Goal: Information Seeking & Learning: Check status

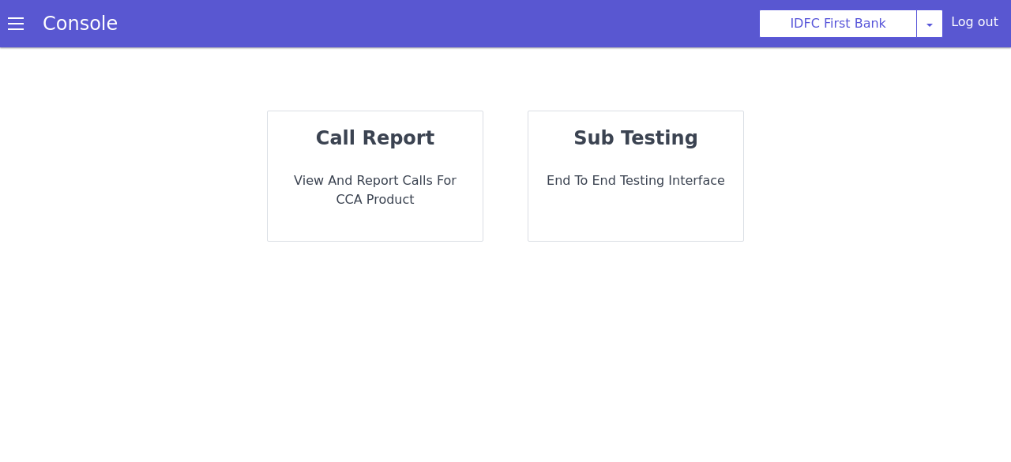
click at [403, 153] on div "call report View and report calls for CCA Product" at bounding box center [375, 176] width 215 height 130
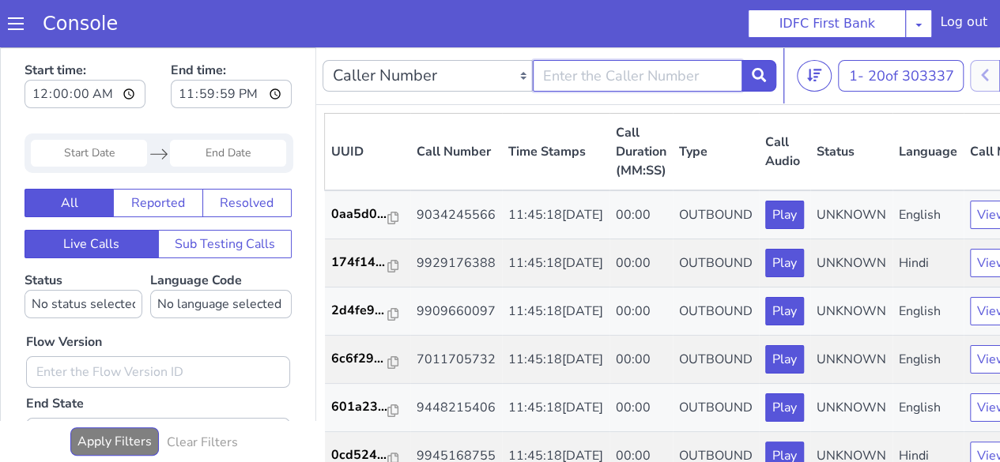
click at [547, 73] on input "text" at bounding box center [638, 76] width 210 height 32
type input "9047996556"
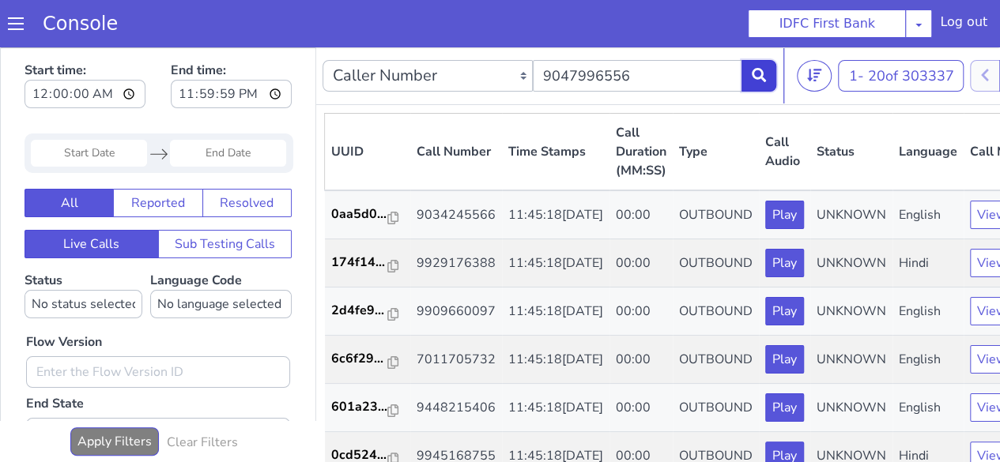
click at [763, 75] on icon at bounding box center [759, 75] width 14 height 14
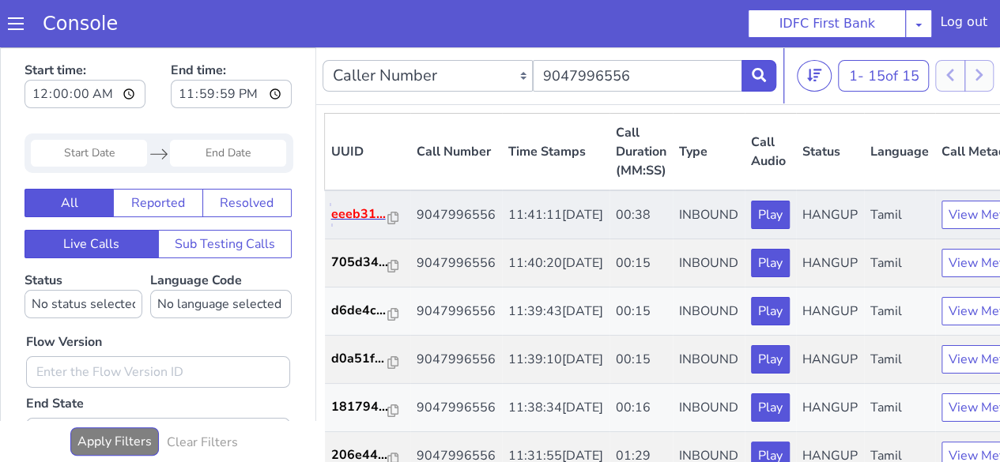
click at [369, 224] on p "eeeb31..." at bounding box center [359, 214] width 57 height 19
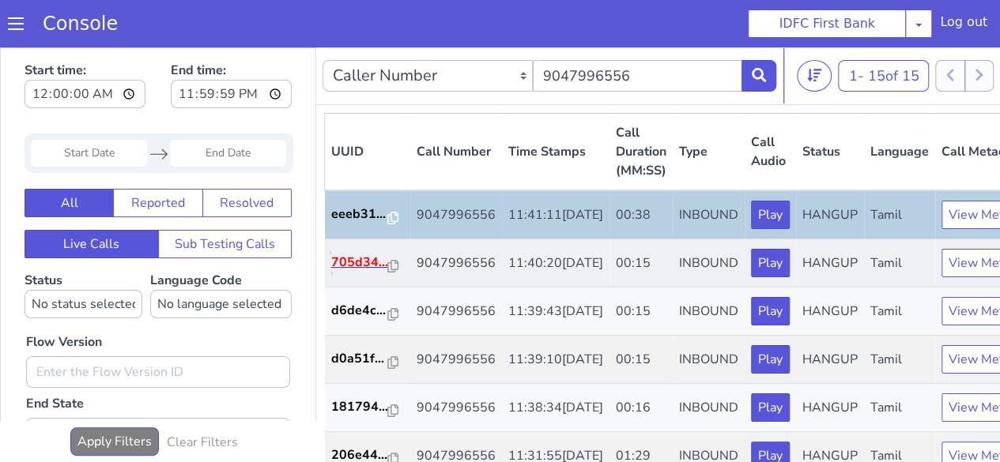
click at [338, 272] on p "705d34..." at bounding box center [359, 262] width 57 height 19
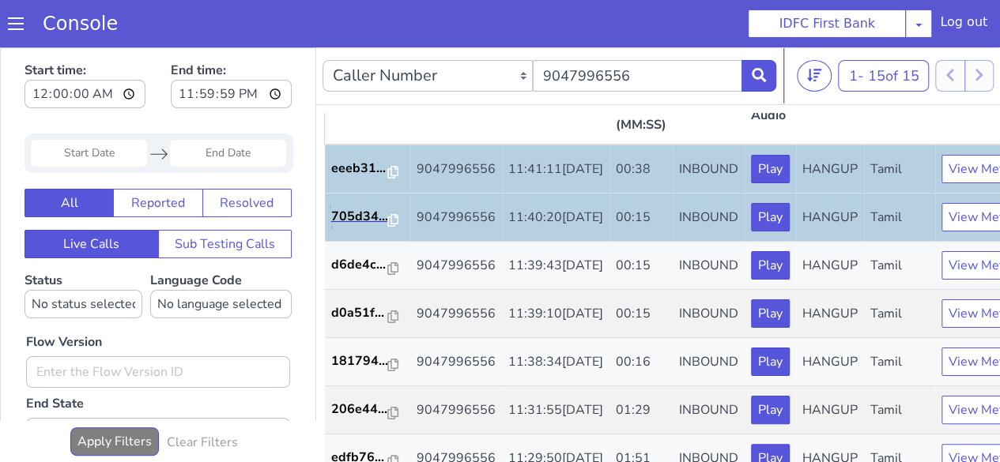
scroll to position [79, 0]
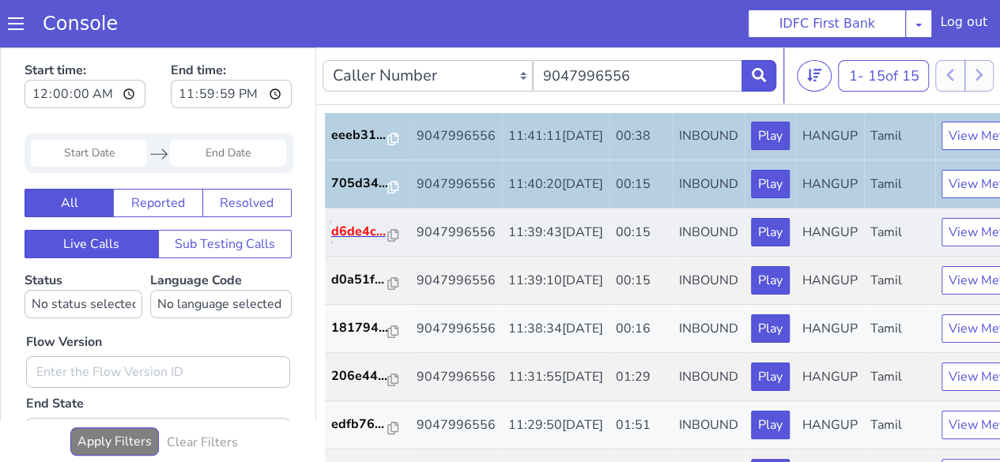
click at [356, 241] on p "d6de4c..." at bounding box center [359, 231] width 57 height 19
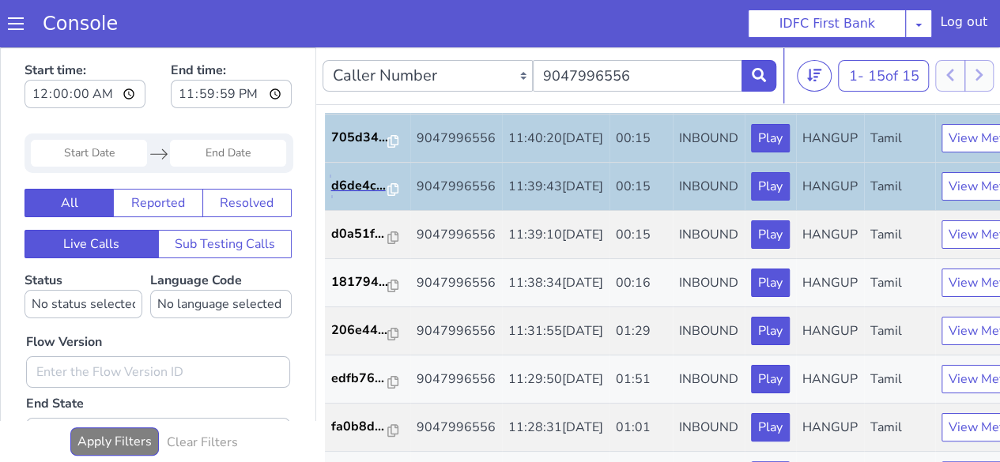
scroll to position [158, 0]
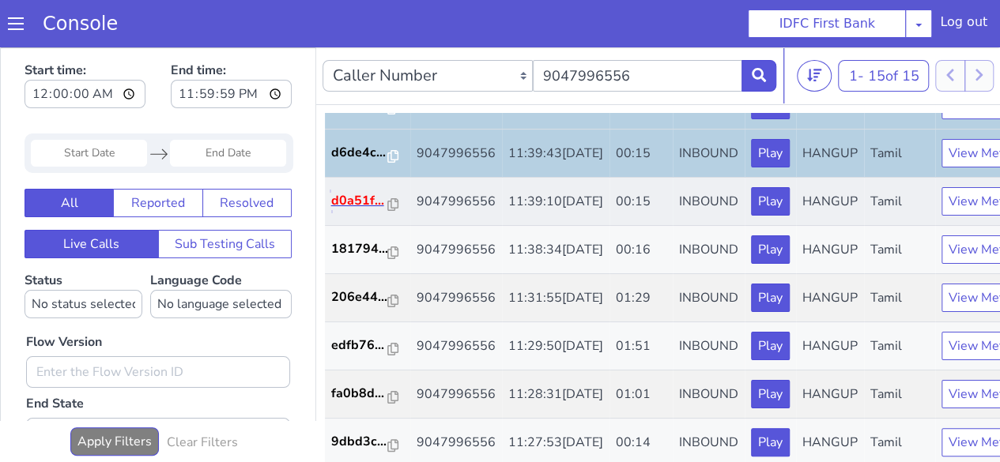
click at [367, 210] on p "d0a51f..." at bounding box center [359, 200] width 57 height 19
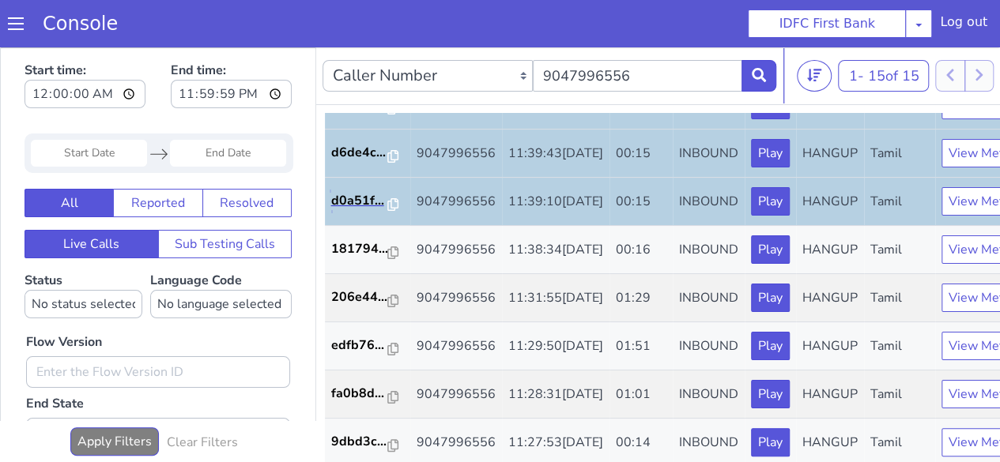
scroll to position [237, 0]
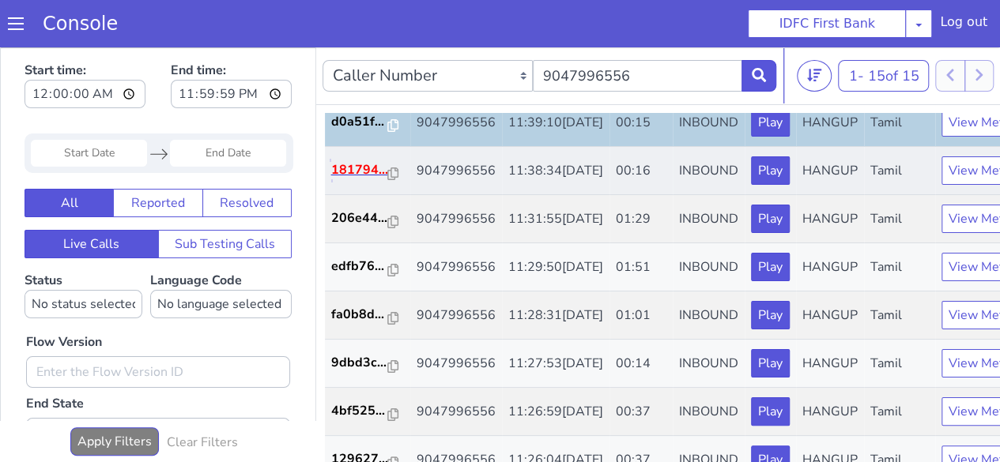
click at [366, 179] on p "181794..." at bounding box center [359, 169] width 57 height 19
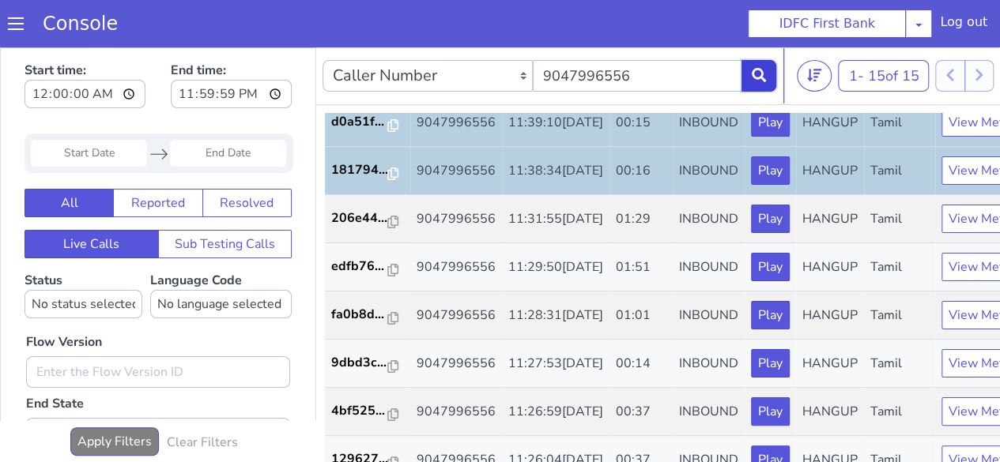
click at [755, 70] on icon at bounding box center [759, 75] width 14 height 14
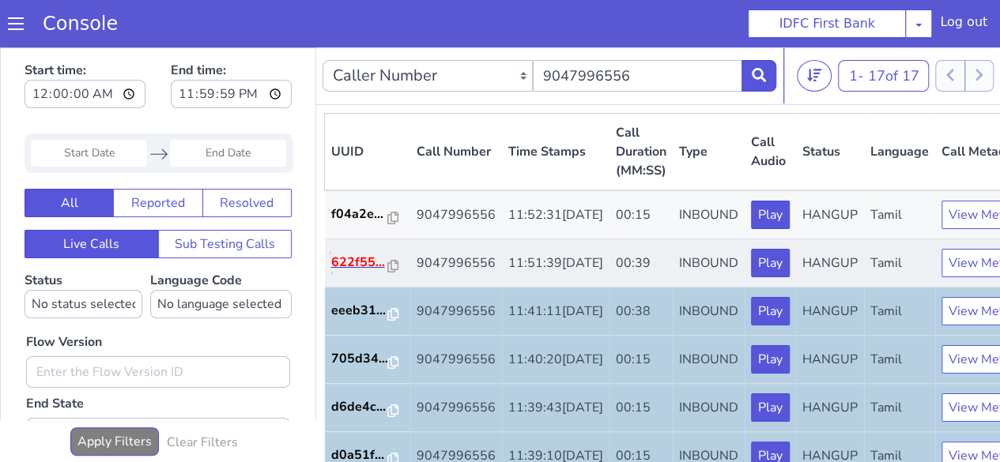
click at [346, 272] on p "622f55..." at bounding box center [359, 262] width 57 height 19
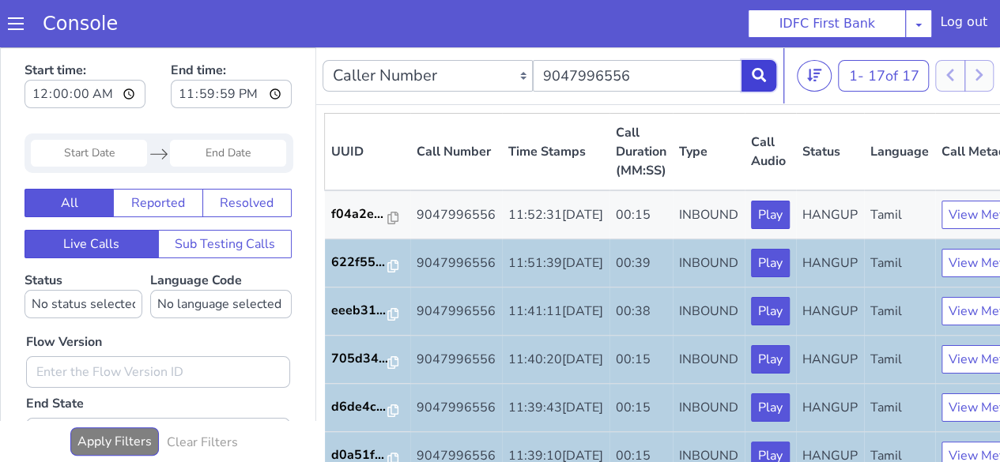
click at [749, 73] on button at bounding box center [758, 76] width 35 height 32
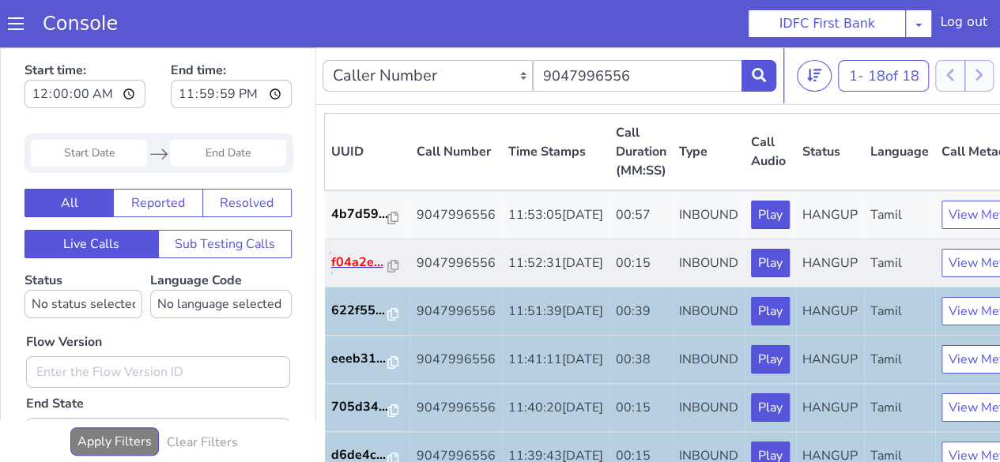
click at [344, 272] on p "f04a2e..." at bounding box center [359, 262] width 57 height 19
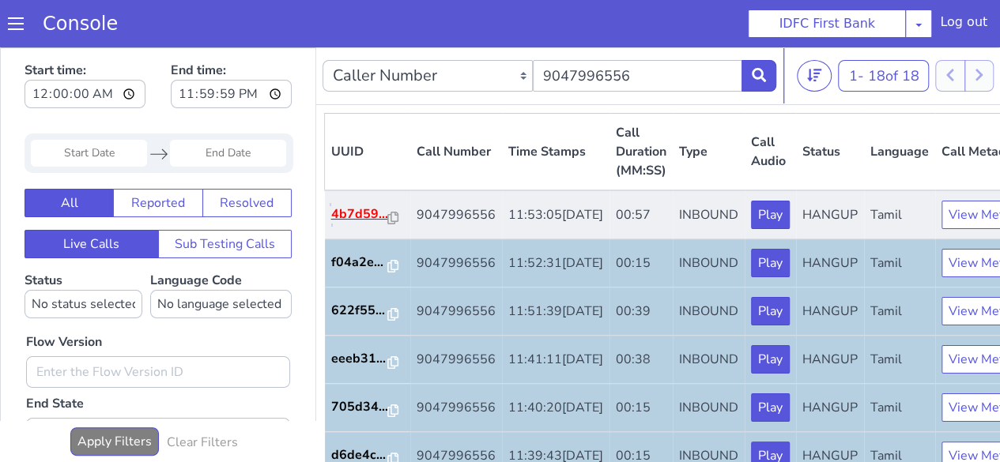
click at [357, 224] on p "4b7d59..." at bounding box center [359, 214] width 57 height 19
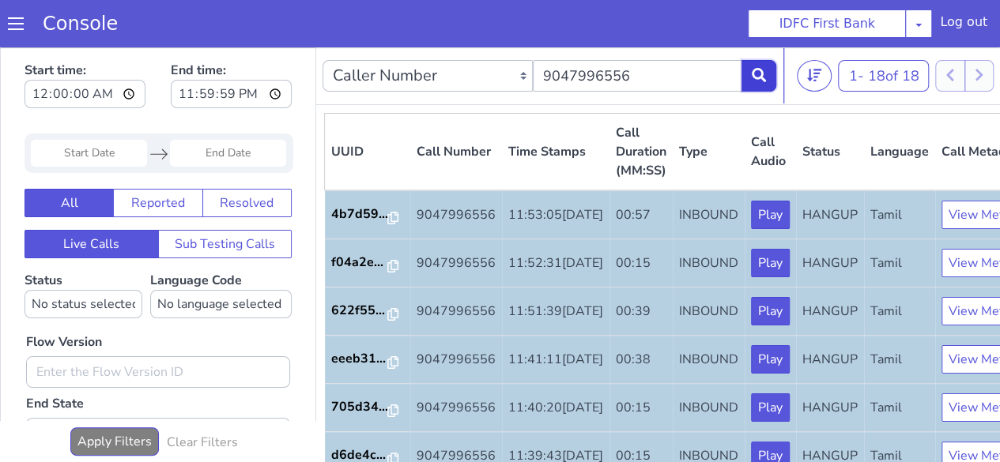
click at [761, 79] on icon at bounding box center [759, 75] width 14 height 14
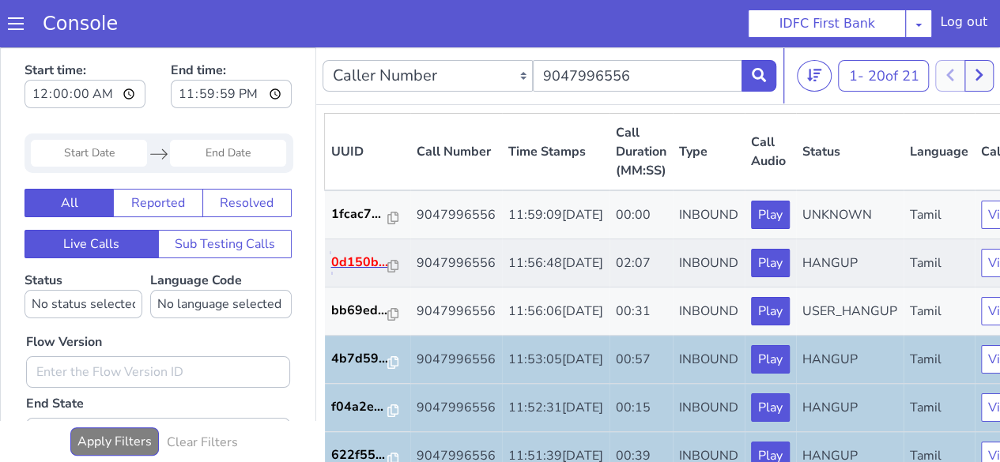
click at [349, 272] on p "0d150b..." at bounding box center [359, 262] width 57 height 19
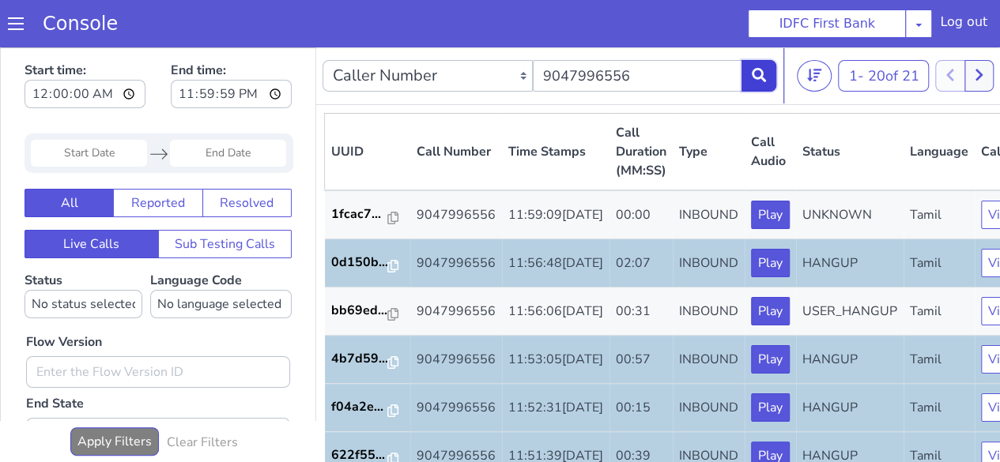
drag, startPoint x: 761, startPoint y: 77, endPoint x: 773, endPoint y: 60, distance: 20.4
click at [762, 77] on icon at bounding box center [759, 75] width 14 height 14
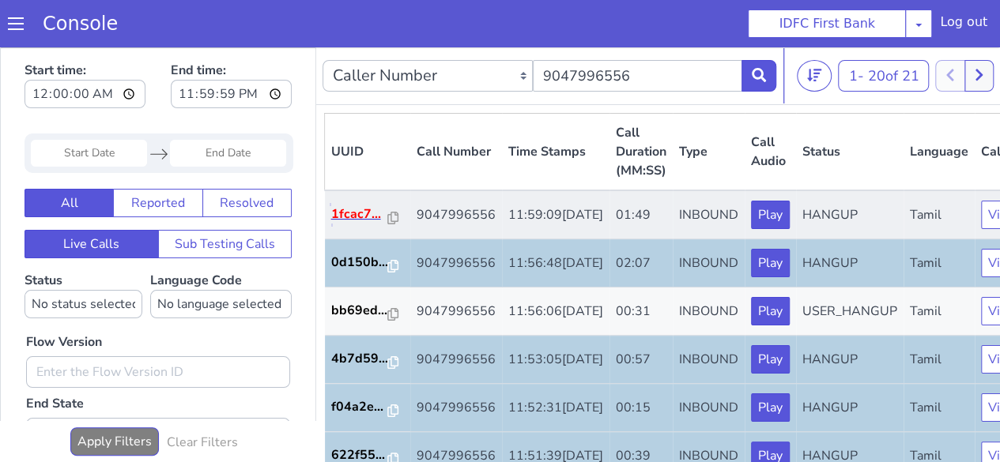
click at [352, 224] on p "1fcac7..." at bounding box center [359, 214] width 57 height 19
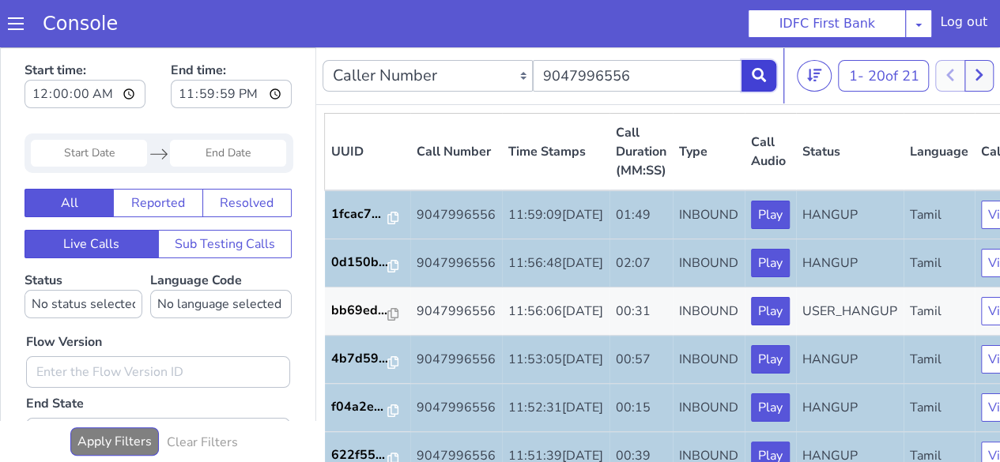
click at [745, 70] on button at bounding box center [758, 76] width 35 height 32
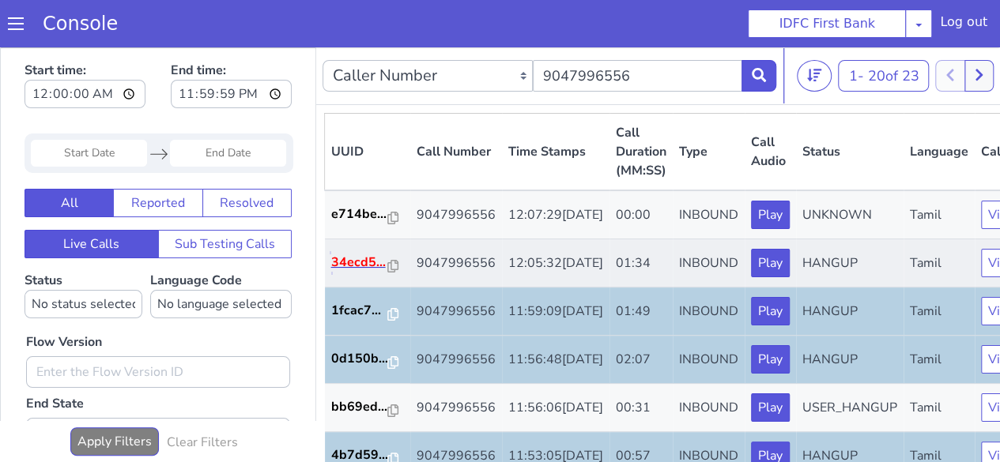
click at [348, 272] on p "34ecd5..." at bounding box center [359, 262] width 57 height 19
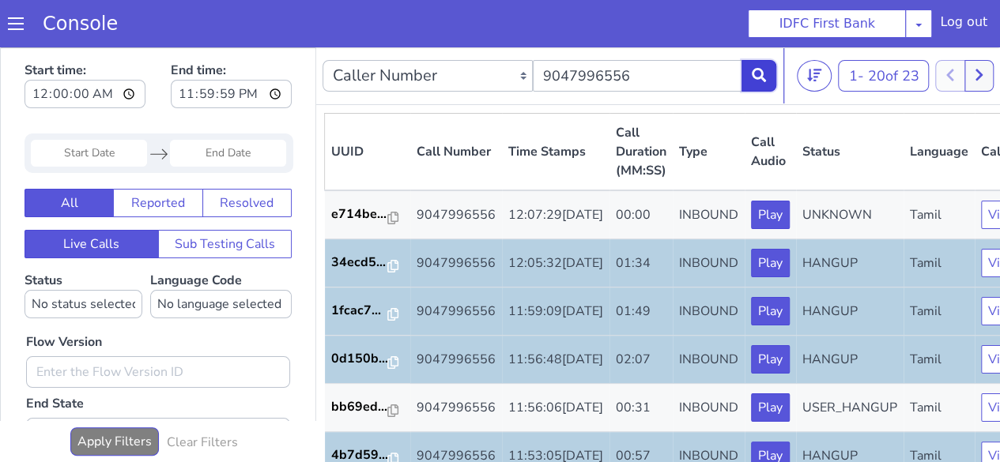
click at [752, 69] on icon at bounding box center [759, 75] width 14 height 14
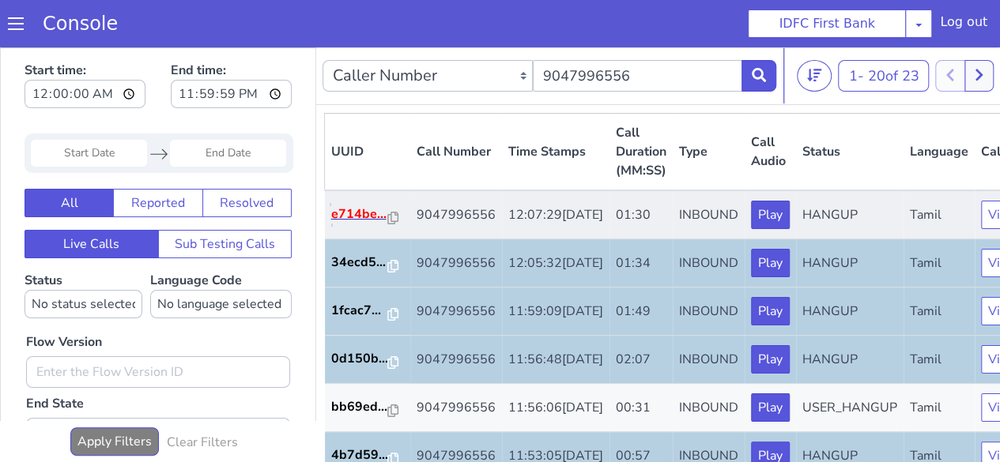
click at [370, 224] on p "e714be..." at bounding box center [359, 214] width 57 height 19
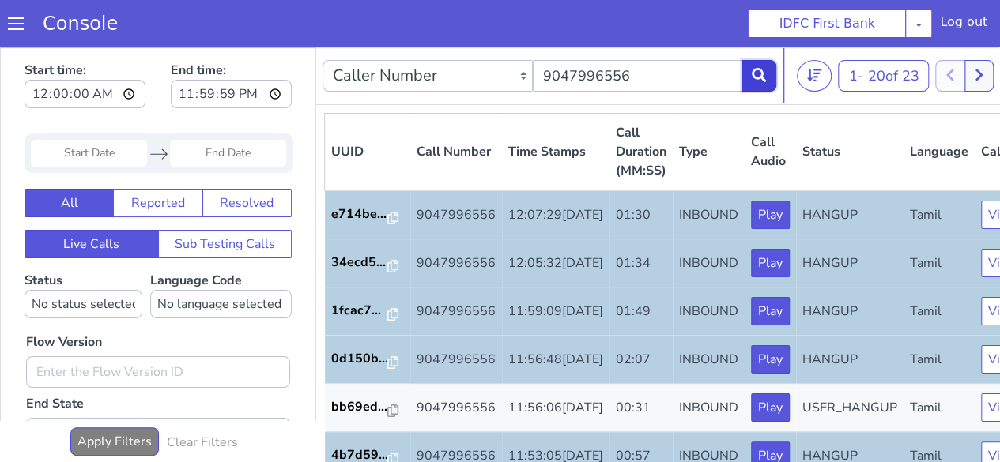
click at [758, 73] on icon at bounding box center [759, 75] width 14 height 14
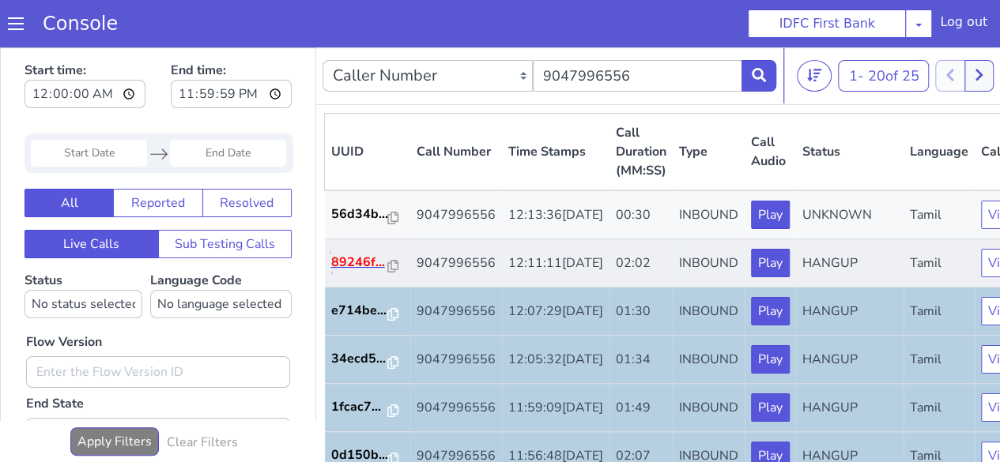
click at [348, 272] on p "89246f..." at bounding box center [359, 262] width 57 height 19
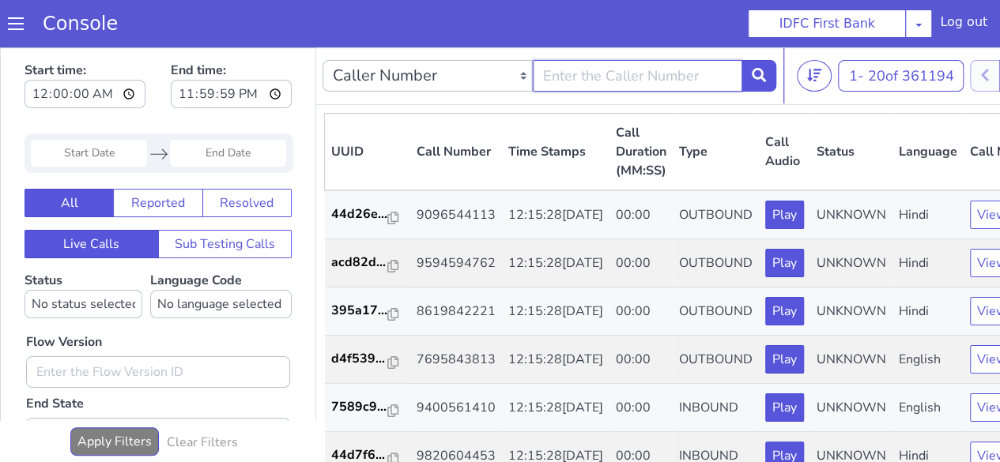
click at [697, 87] on input "text" at bounding box center [638, 76] width 210 height 32
type input "9047996556"
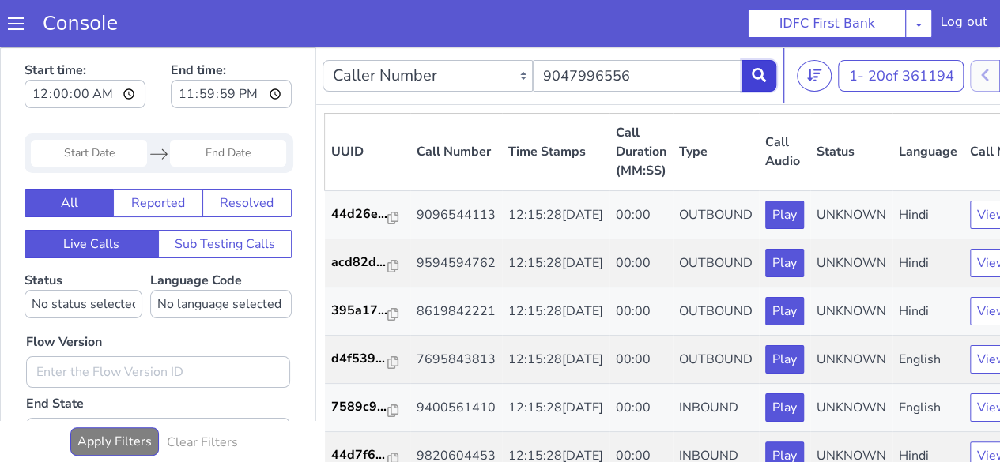
click at [761, 69] on icon at bounding box center [759, 75] width 14 height 14
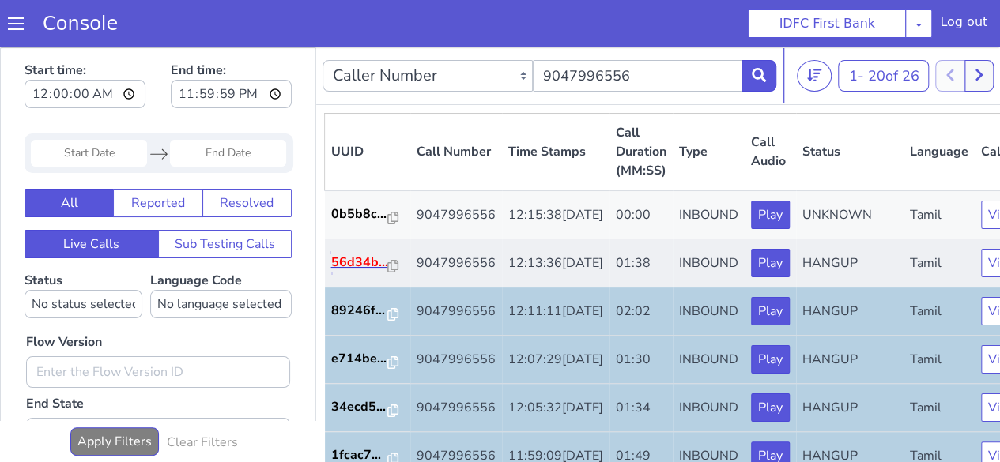
click at [353, 272] on p "56d34b..." at bounding box center [359, 262] width 57 height 19
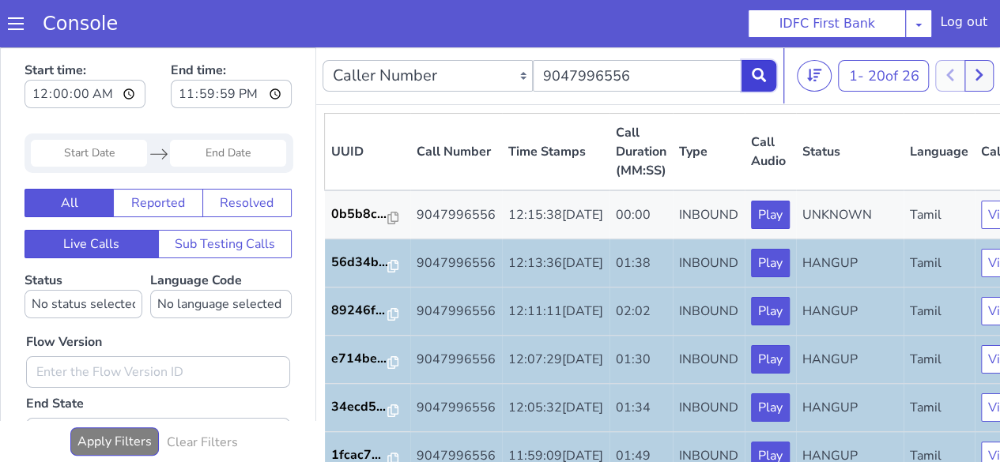
click at [752, 77] on icon at bounding box center [759, 75] width 14 height 14
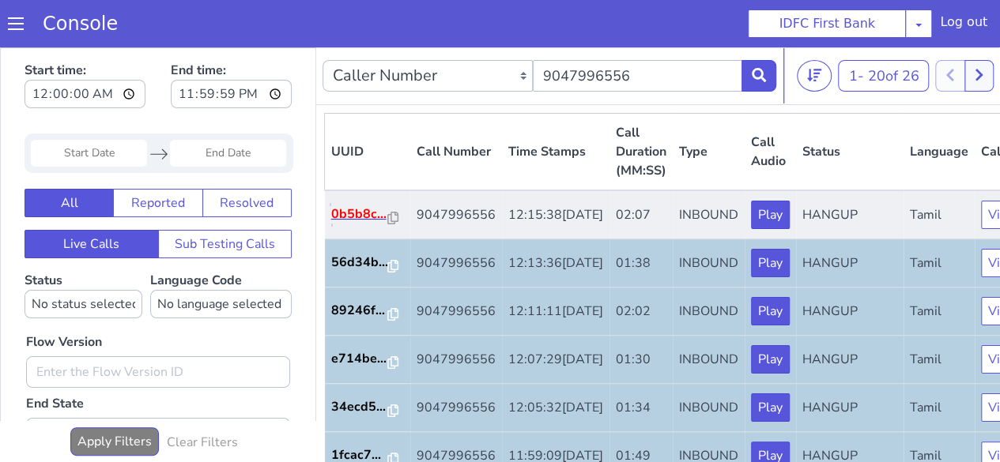
click at [359, 224] on p "0b5b8c..." at bounding box center [359, 214] width 57 height 19
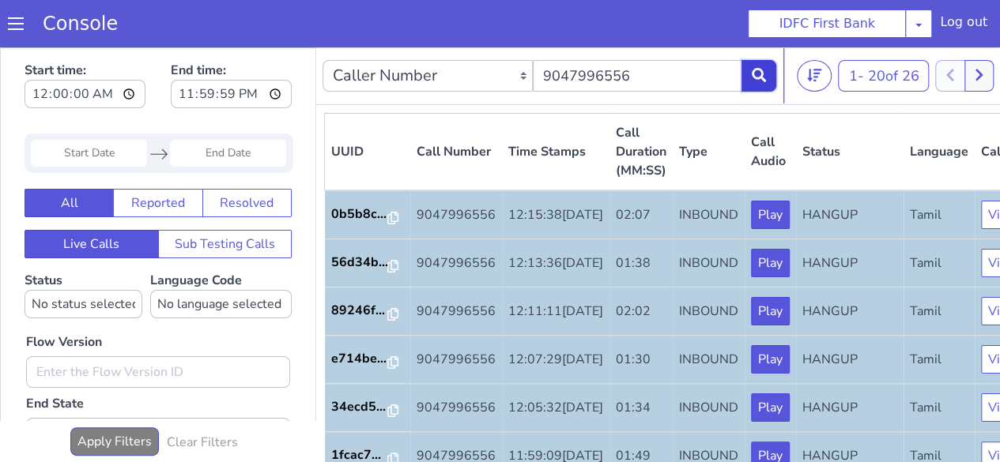
click at [749, 79] on button at bounding box center [758, 76] width 35 height 32
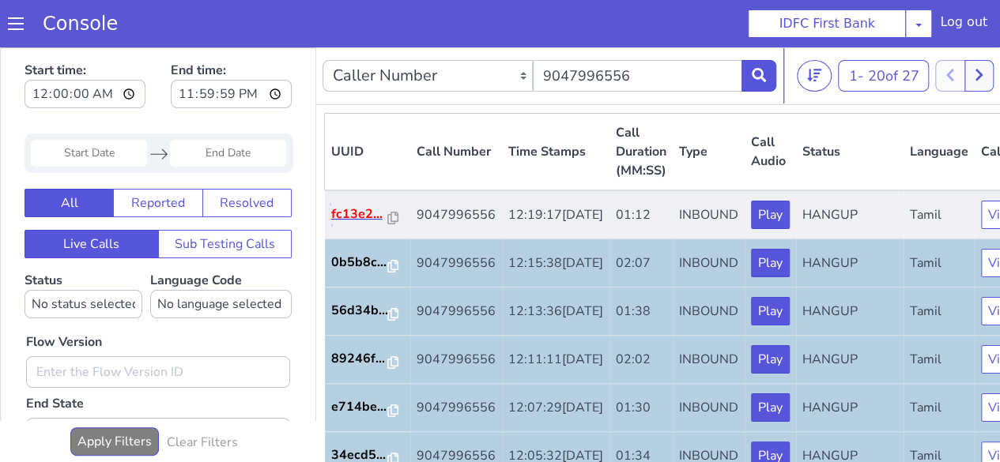
click at [365, 224] on p "fc13e2..." at bounding box center [359, 214] width 57 height 19
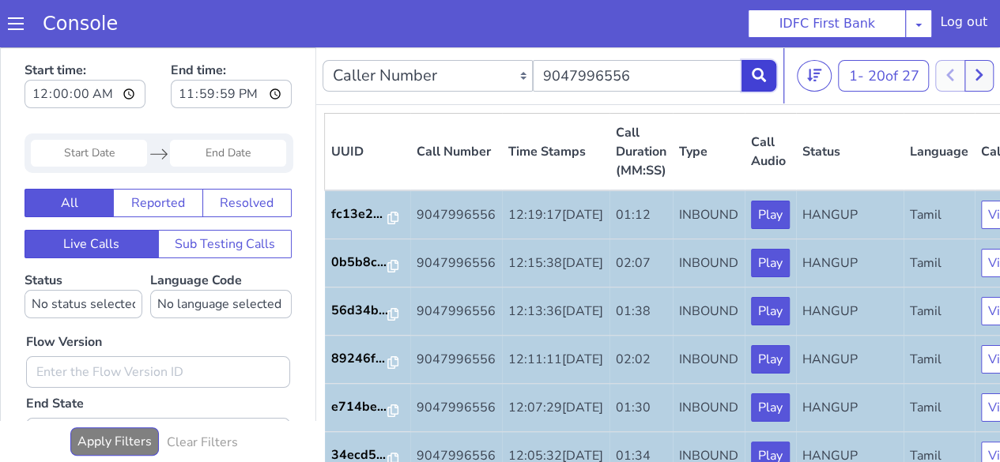
click at [763, 76] on icon at bounding box center [759, 75] width 14 height 14
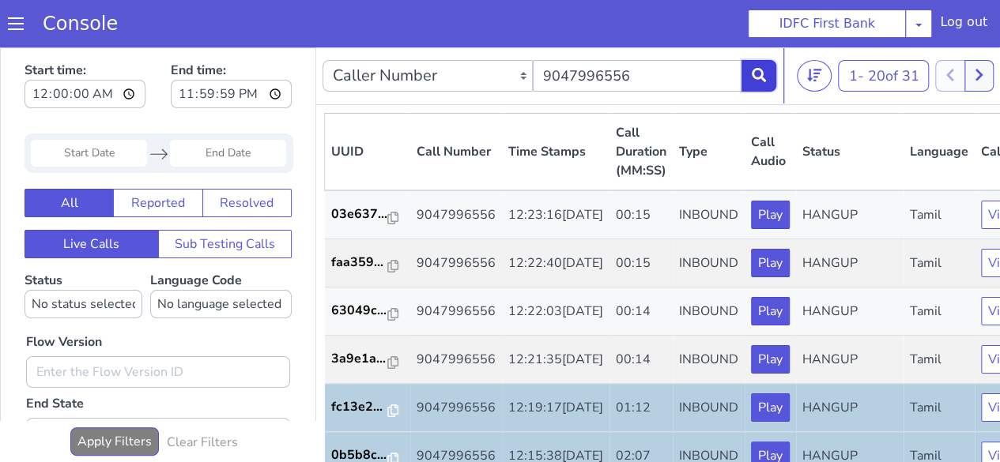
click at [755, 80] on icon at bounding box center [759, 75] width 14 height 14
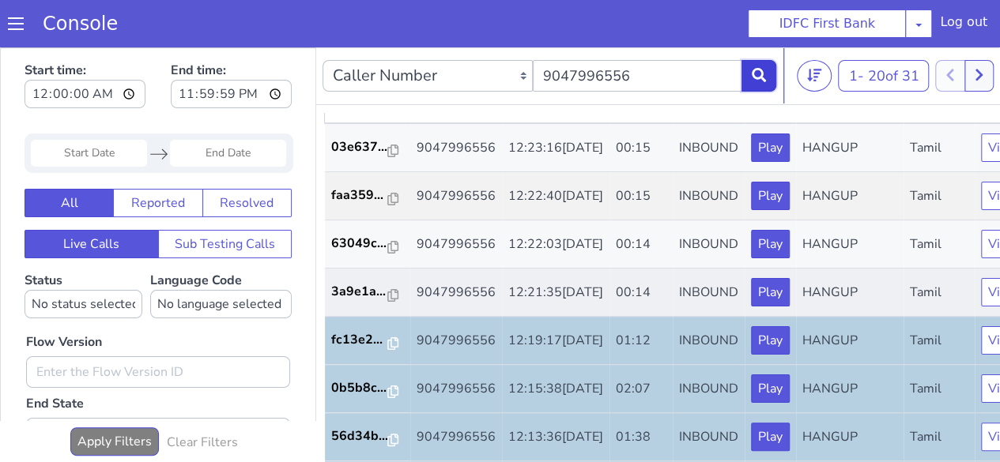
scroll to position [158, 0]
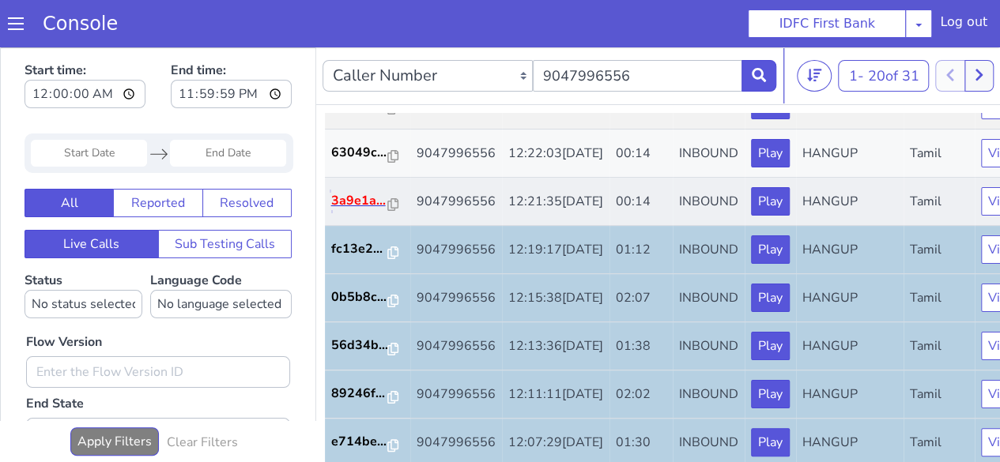
click at [371, 210] on p "3a9e1a..." at bounding box center [359, 200] width 57 height 19
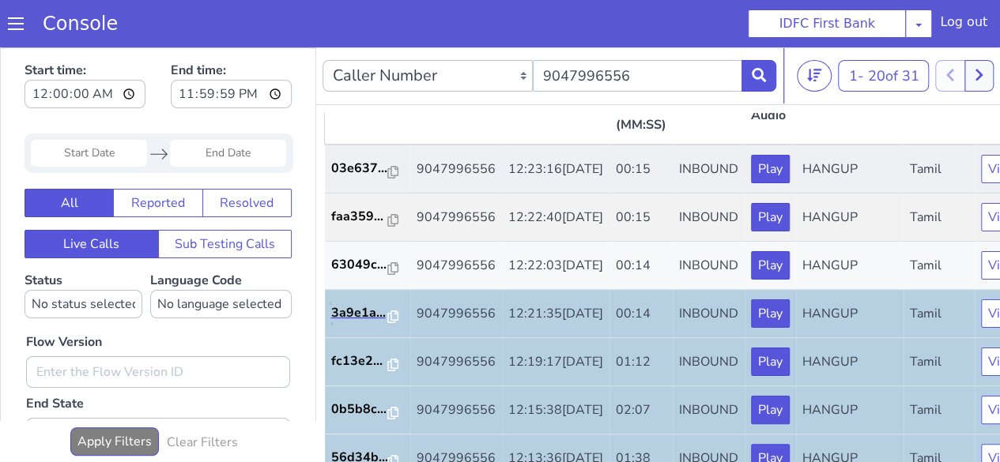
scroll to position [0, 0]
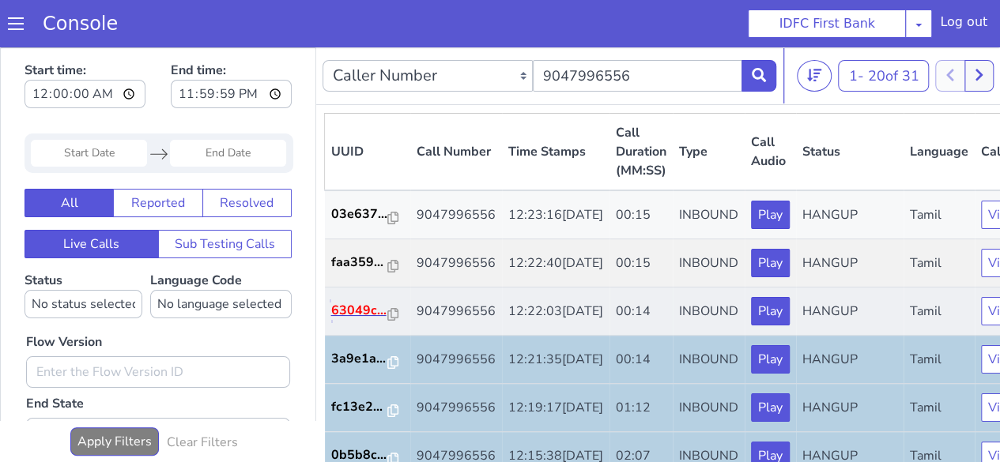
click at [368, 320] on p "63049c..." at bounding box center [359, 310] width 57 height 19
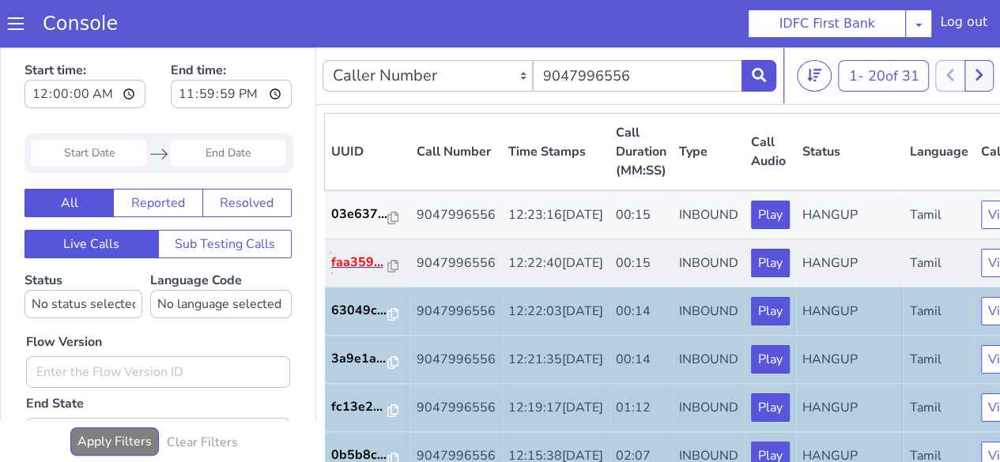
click at [357, 272] on p "faa359..." at bounding box center [359, 262] width 57 height 19
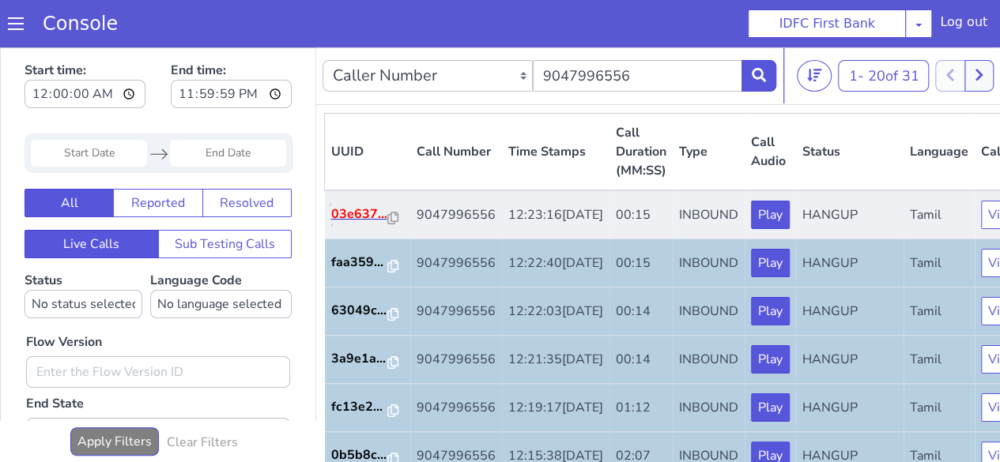
click at [347, 224] on p "03e637..." at bounding box center [359, 214] width 57 height 19
